Goal: Task Accomplishment & Management: Use online tool/utility

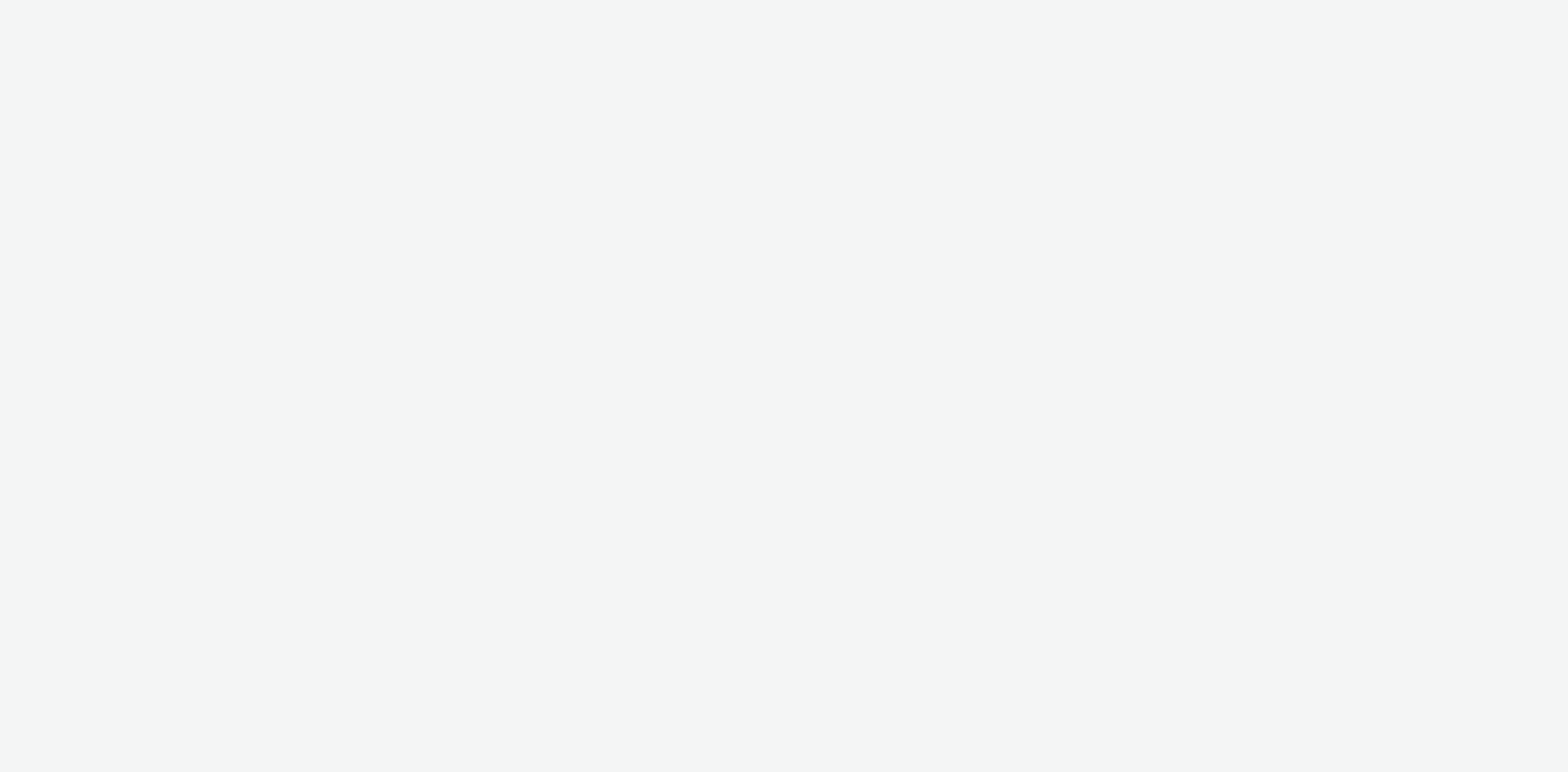
select select "440da4fd-3060-4a41-ba81-8784f925740e"
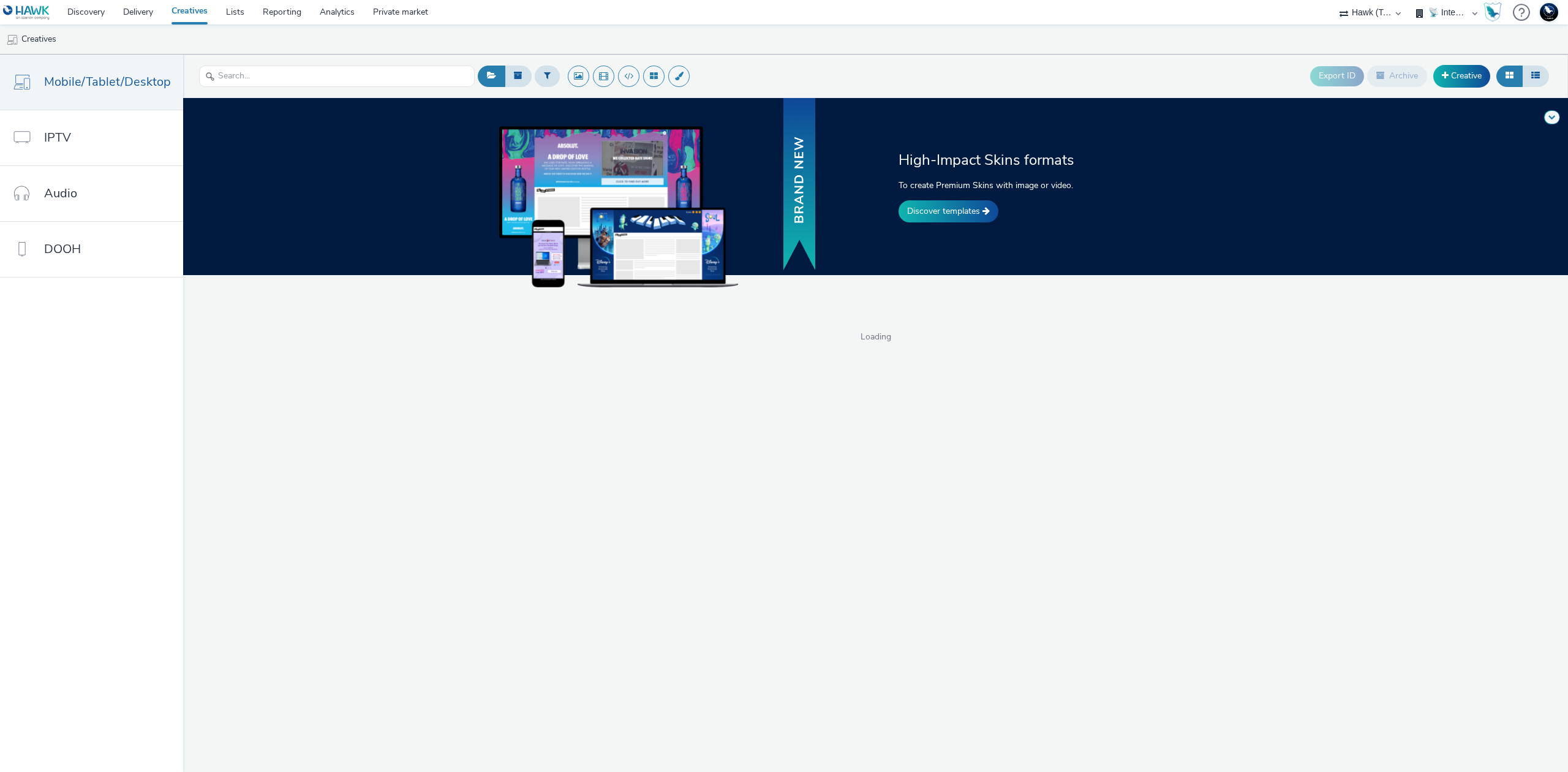
select select "2fc77e36-bb93-4aa3-9dff-dcb08e02eac6"
select select "2405a9d4-3350-4458-8d06-44f78962fa76"
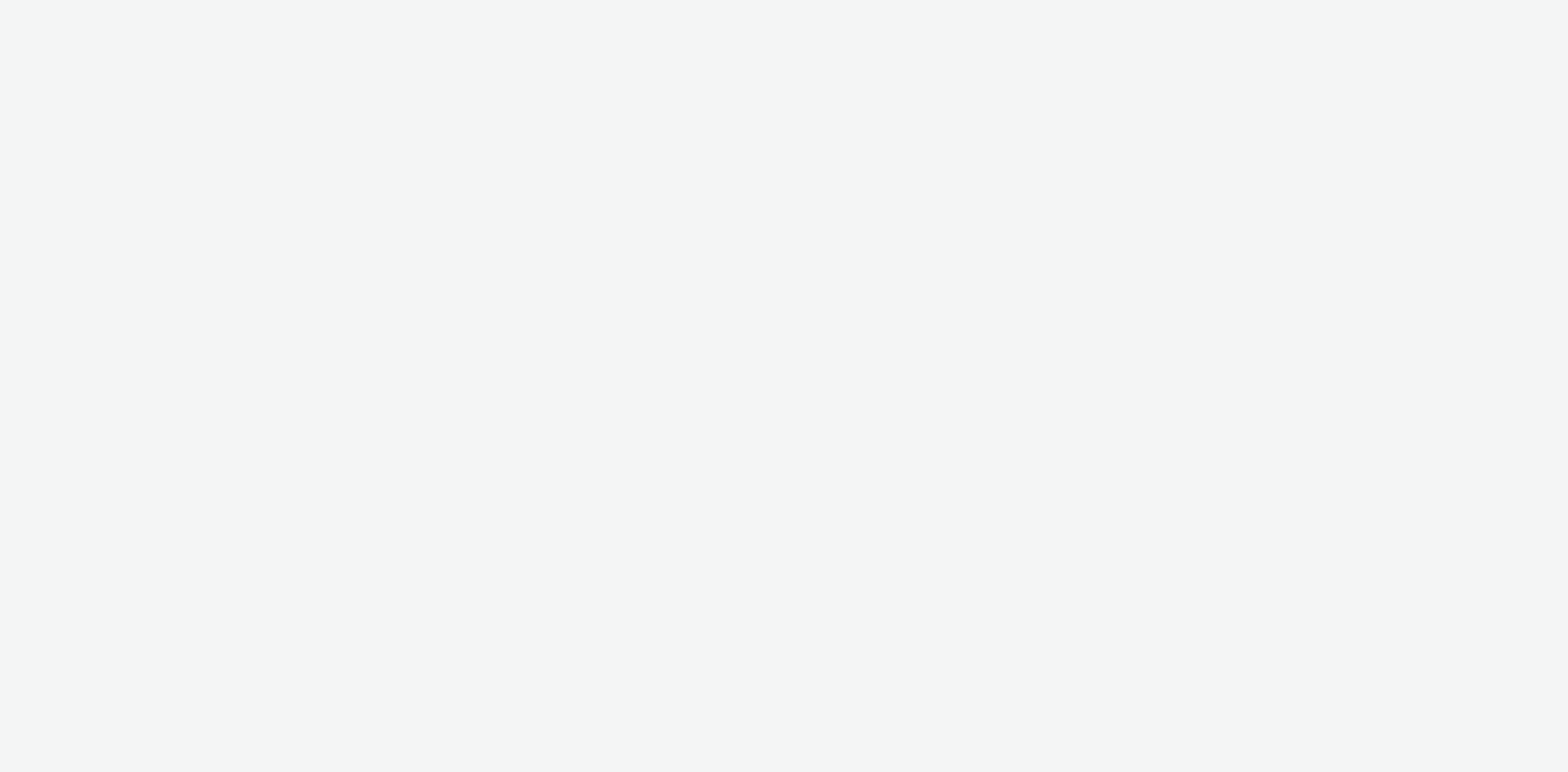
select select "2fc77e36-bb93-4aa3-9dff-dcb08e02eac6"
select select "1eb1e436-ff10-4439-ac20-4e17fcc0c996"
select select "2fc77e36-bb93-4aa3-9dff-dcb08e02eac6"
select select "1eb1e436-ff10-4439-ac20-4e17fcc0c996"
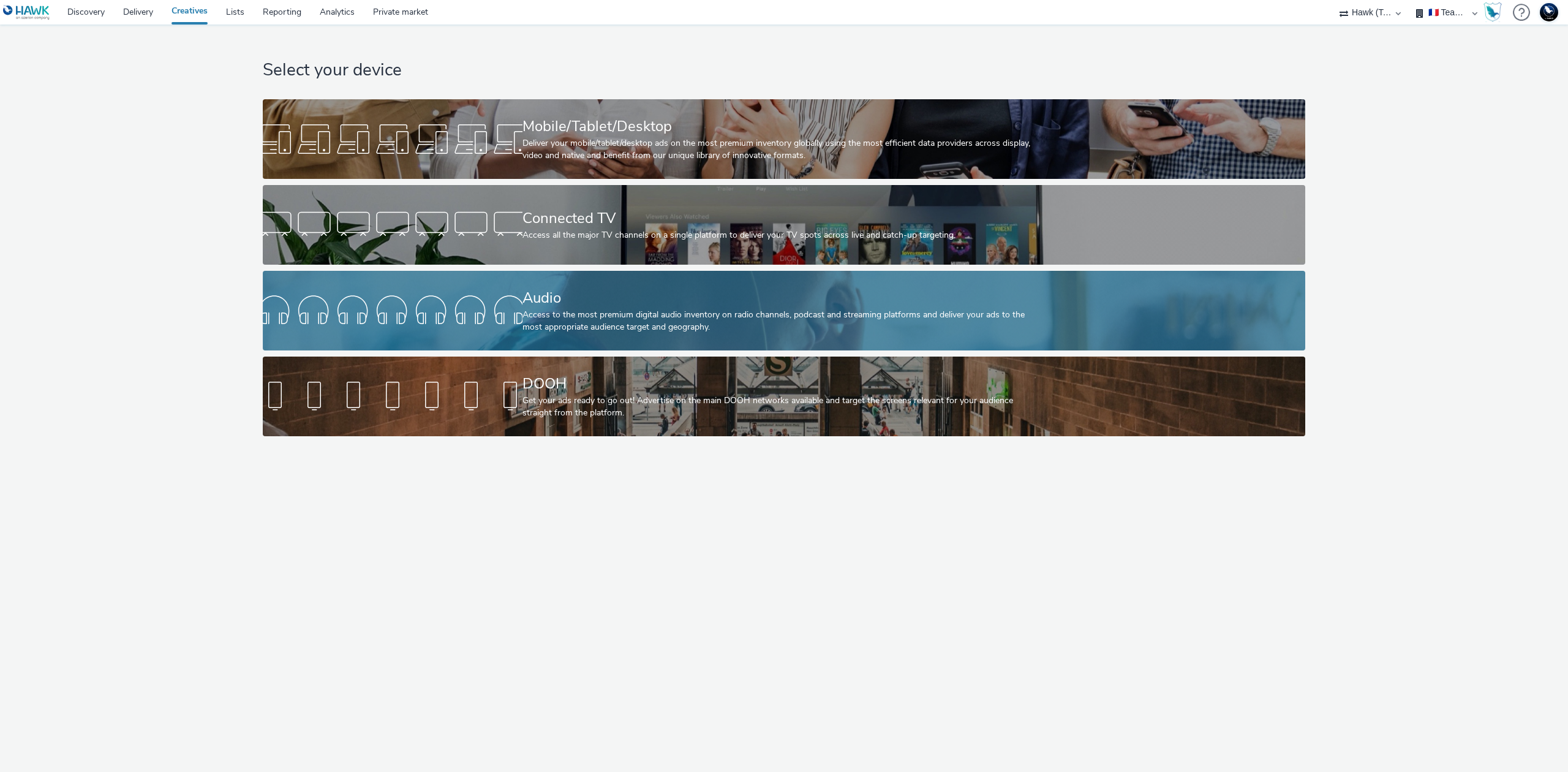
click at [691, 317] on div "Access to the most premium digital audio inventory on radio channels, podcast a…" at bounding box center [782, 321] width 519 height 25
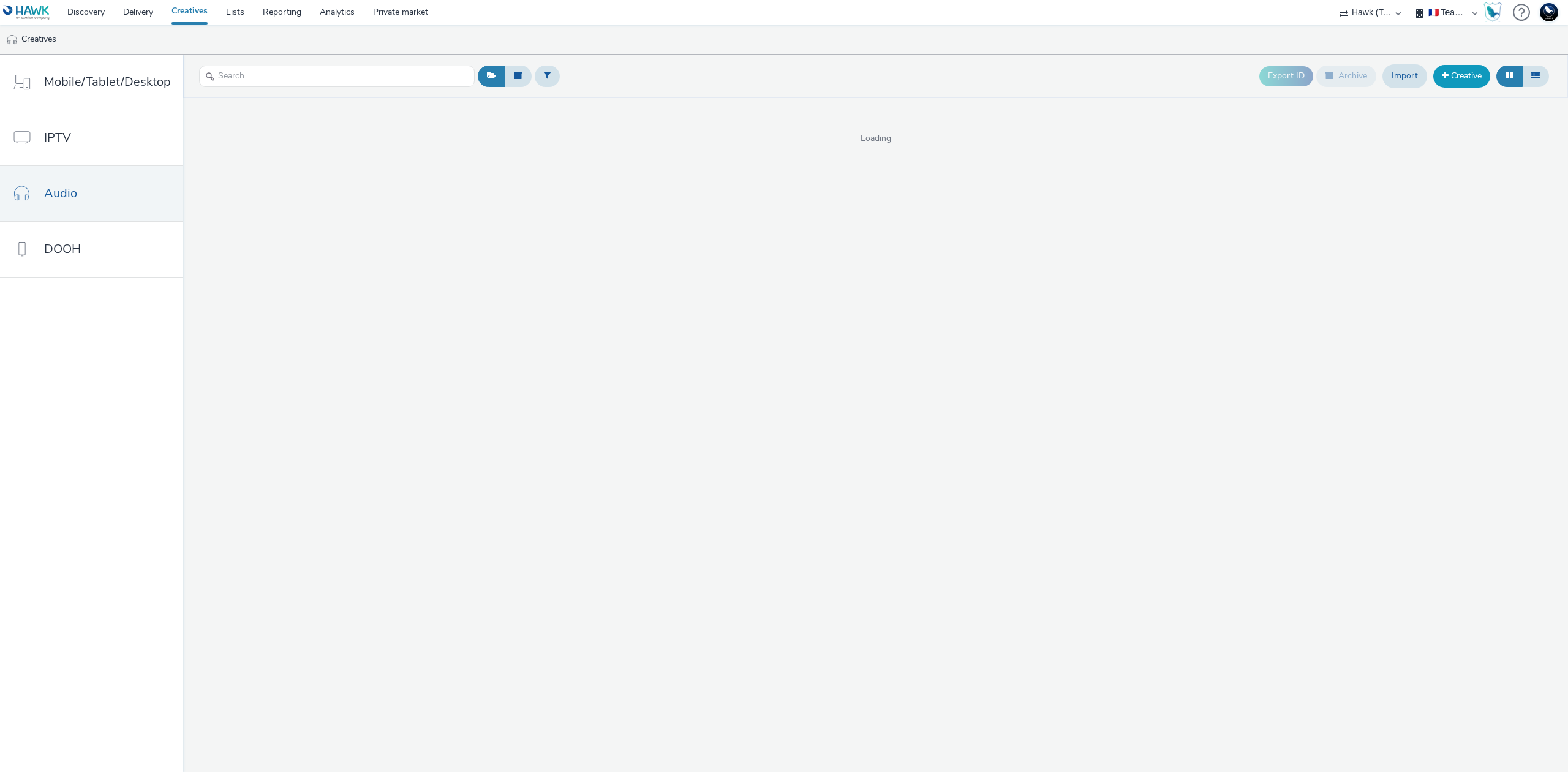
click at [1447, 77] on link "Creative" at bounding box center [1462, 76] width 57 height 22
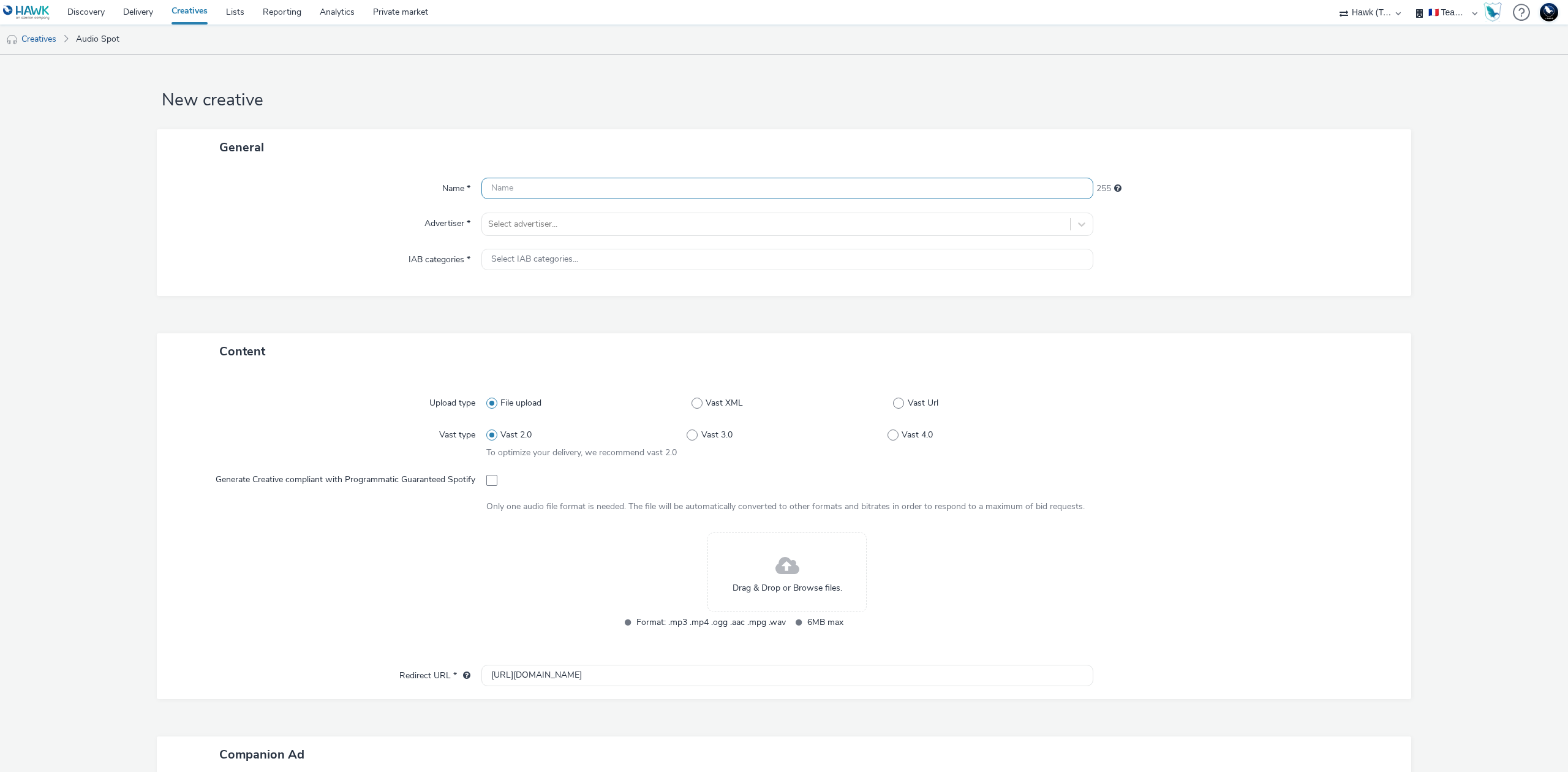
click at [815, 199] on input "text" at bounding box center [788, 189] width 612 height 22
type input "TEST DAR MEDIAMETRIE RENAULT"
click at [815, 221] on div at bounding box center [776, 224] width 576 height 15
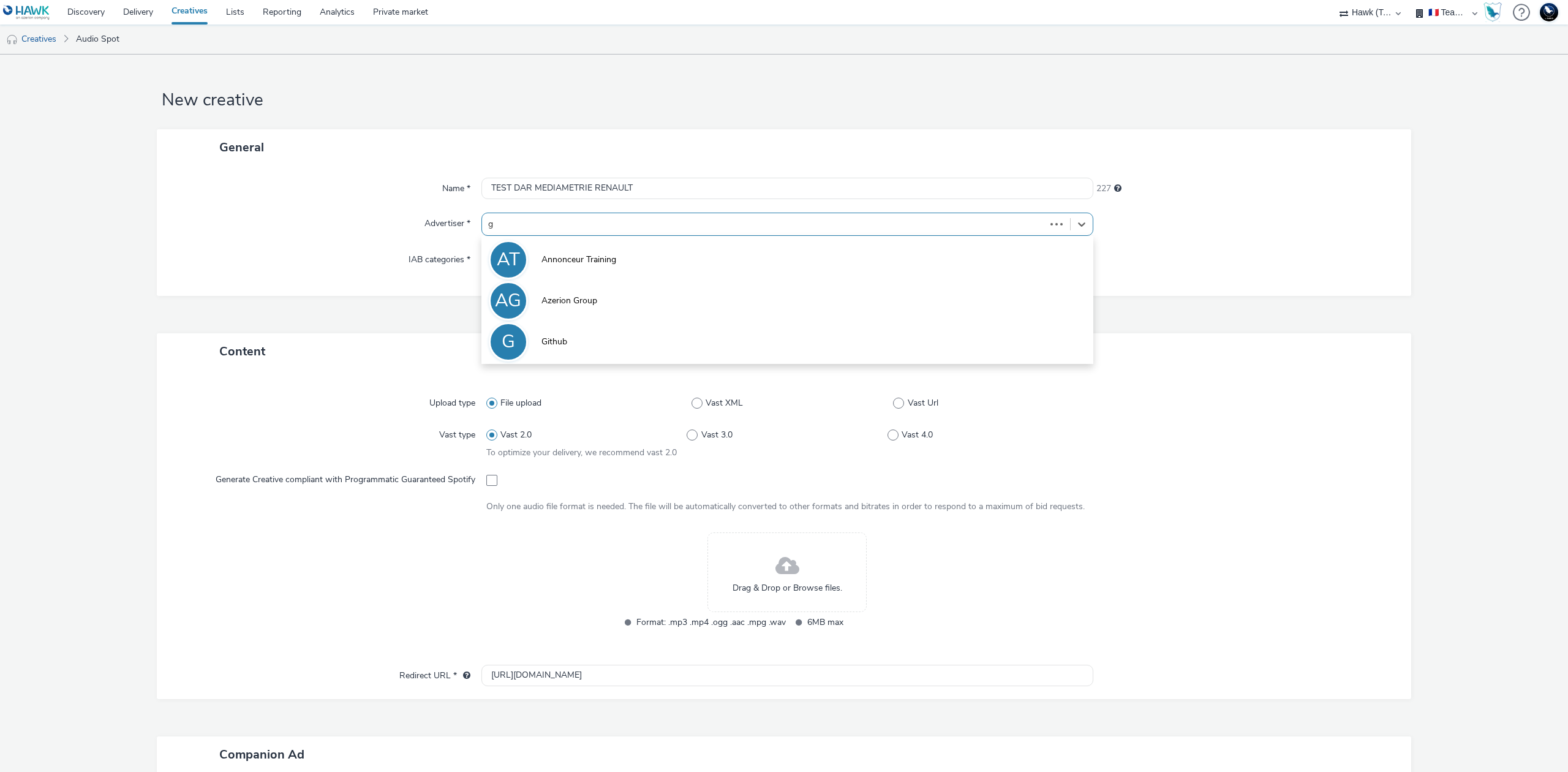
type input "gi"
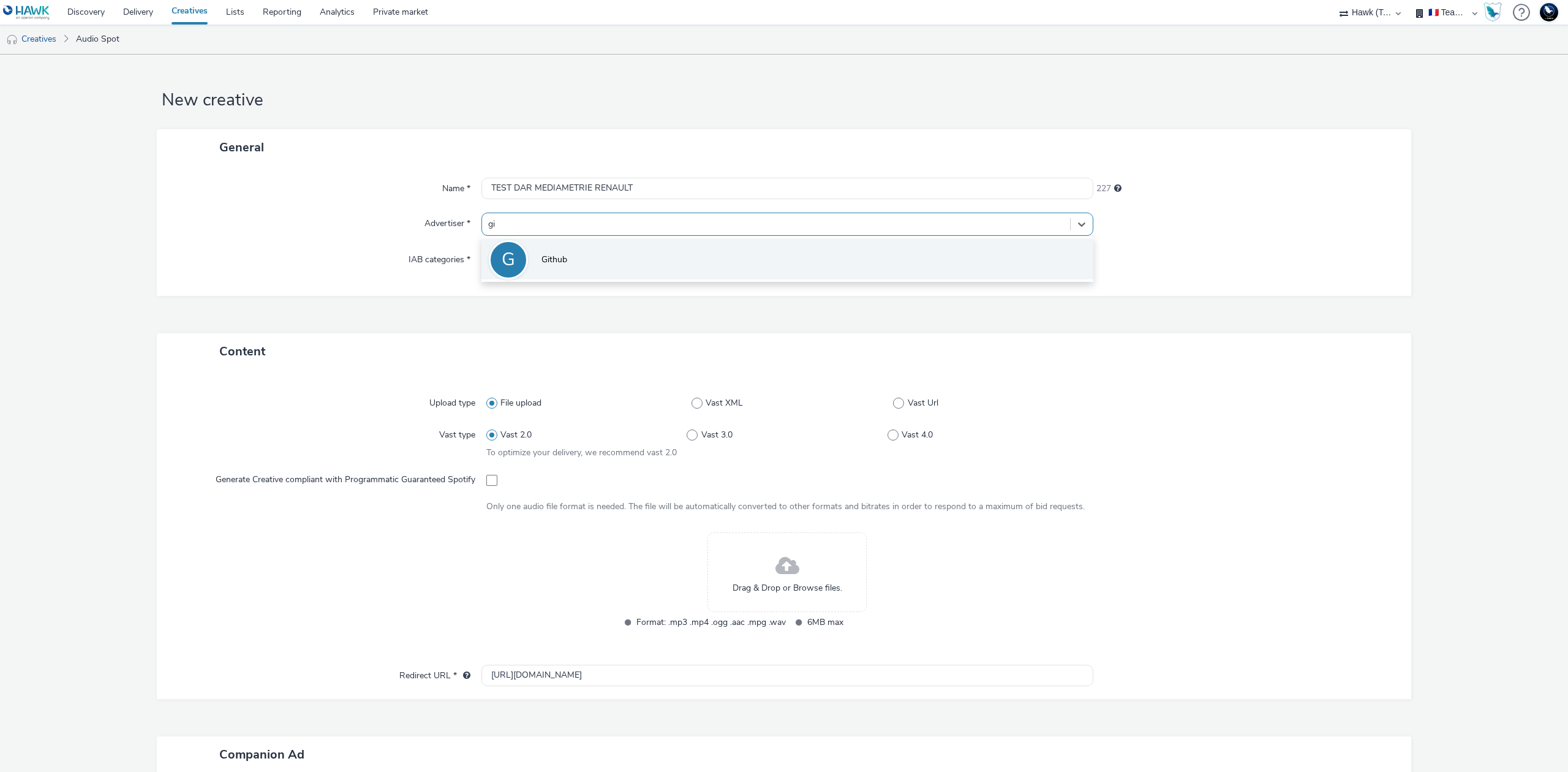
click at [804, 254] on li "G Github" at bounding box center [788, 259] width 612 height 41
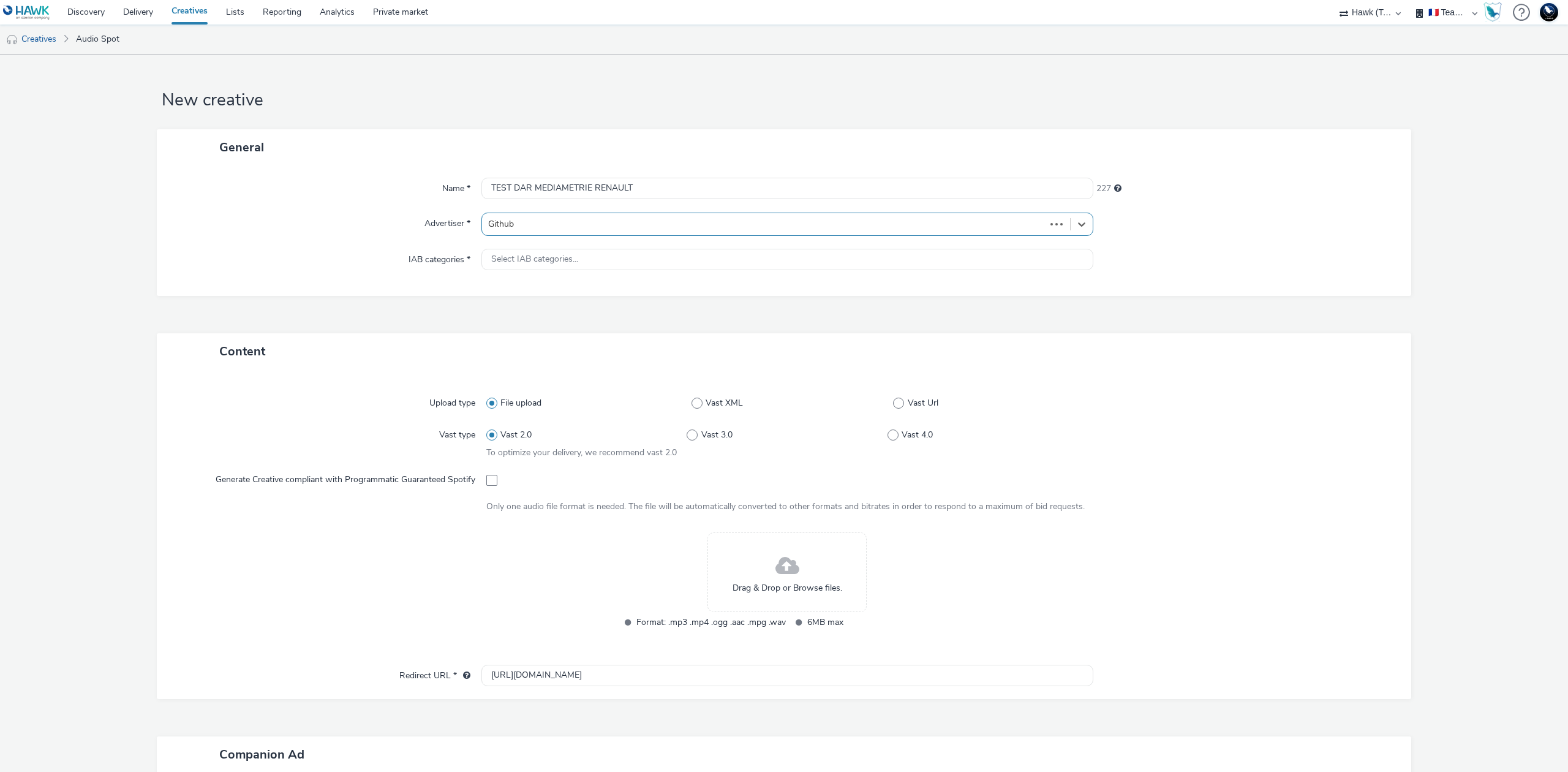
type input "[URL][DOMAIN_NAME]"
click at [756, 576] on div "Drag & Drop or Browse files." at bounding box center [788, 580] width 160 height 80
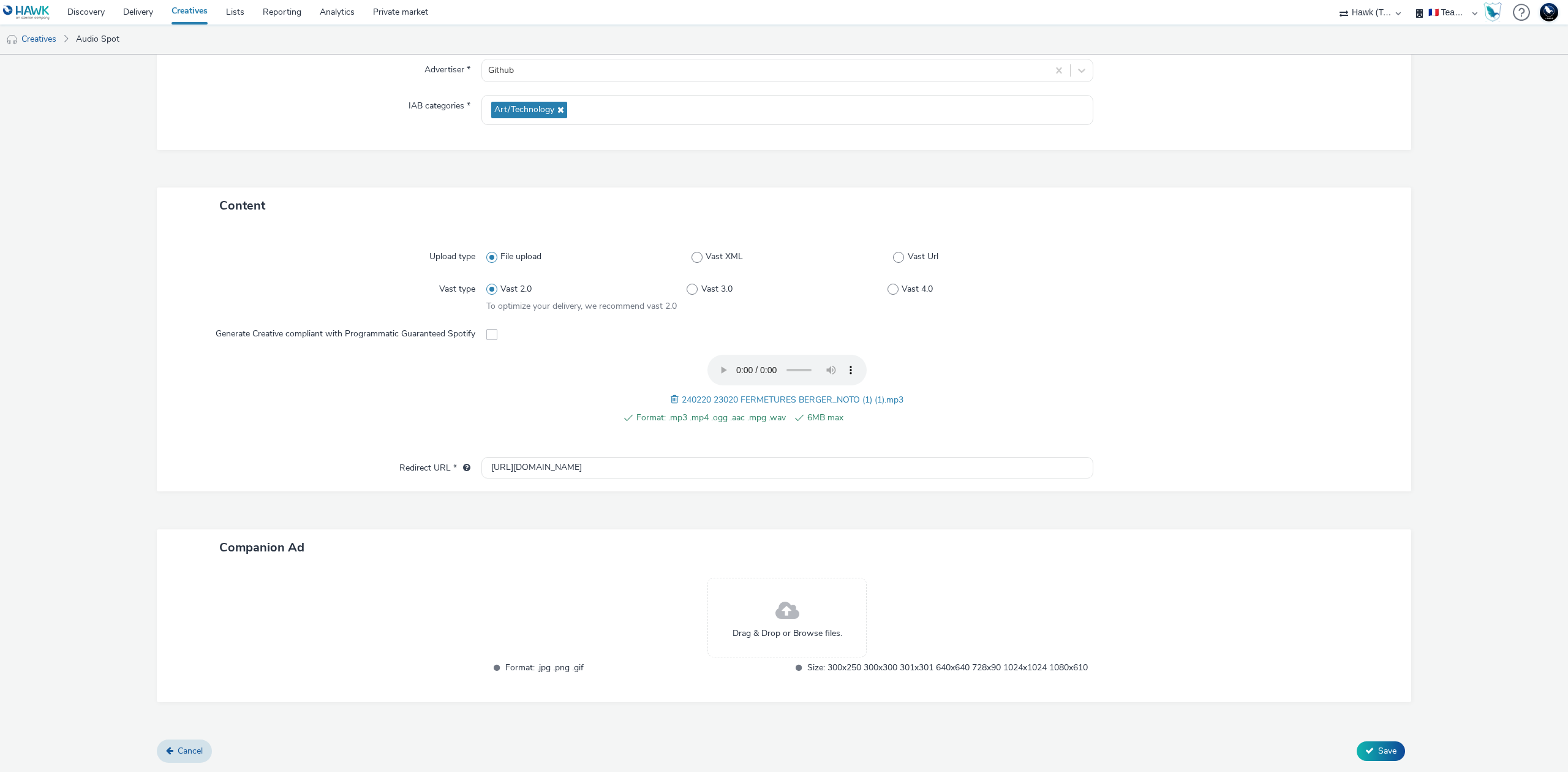
scroll to position [167, 0]
click at [1378, 746] on span "Save" at bounding box center [1387, 750] width 18 height 12
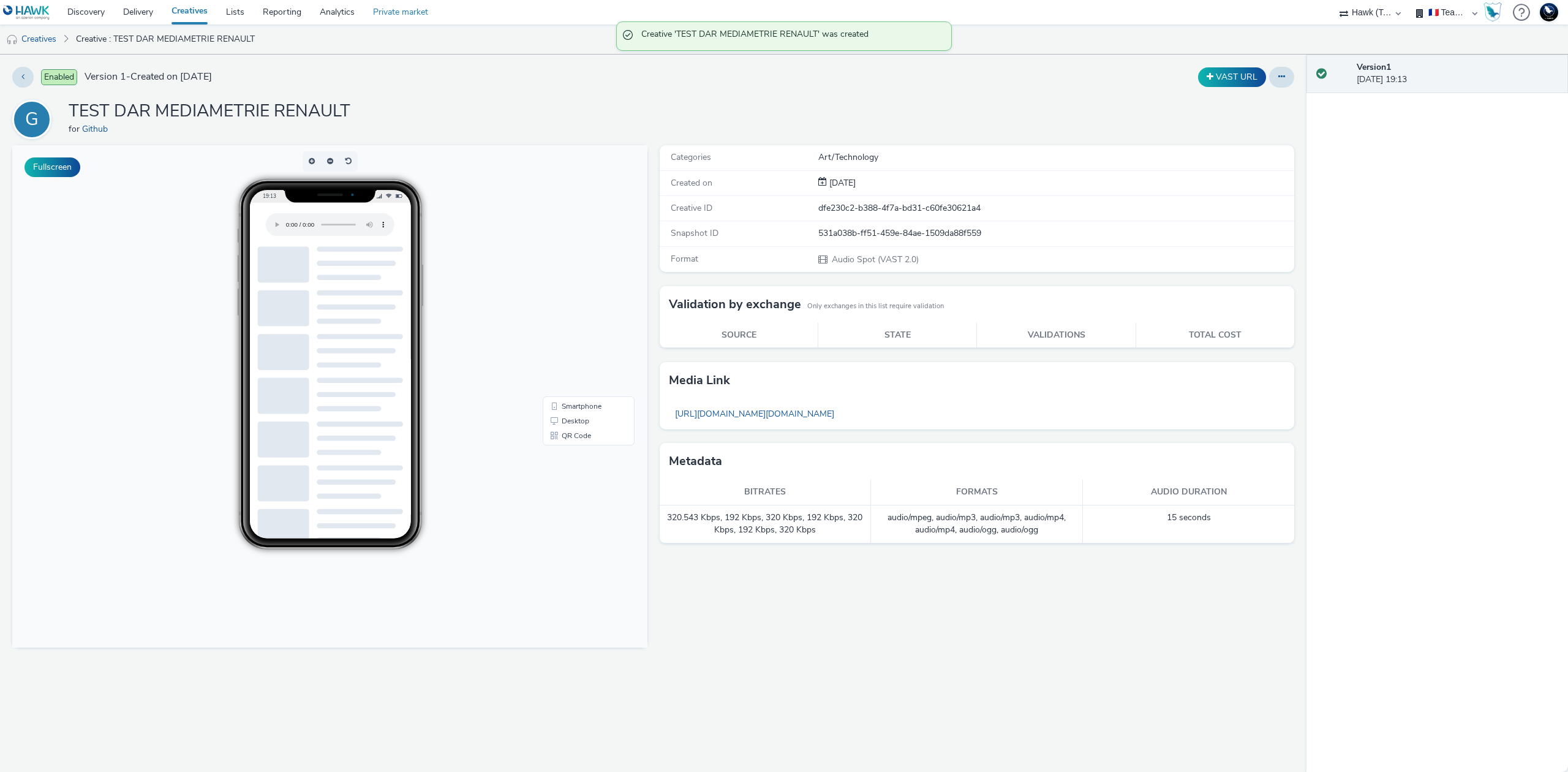
click at [405, 16] on link "Private market" at bounding box center [400, 12] width 74 height 24
